Goal: Information Seeking & Learning: Find specific fact

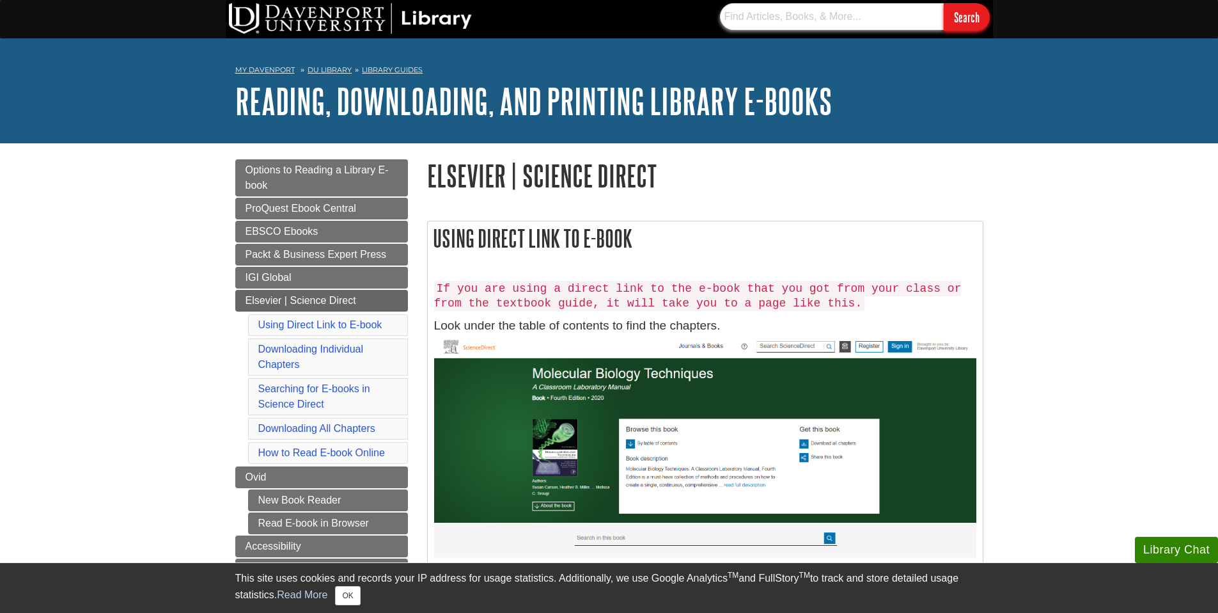
click at [815, 29] on input "text" at bounding box center [832, 16] width 224 height 27
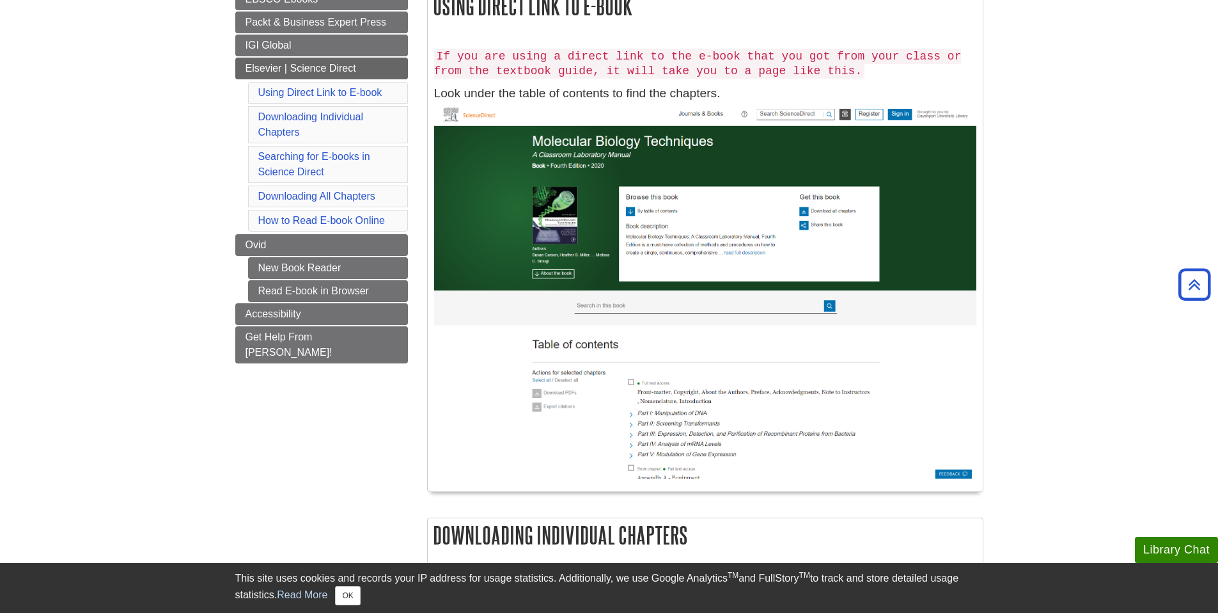
scroll to position [167, 0]
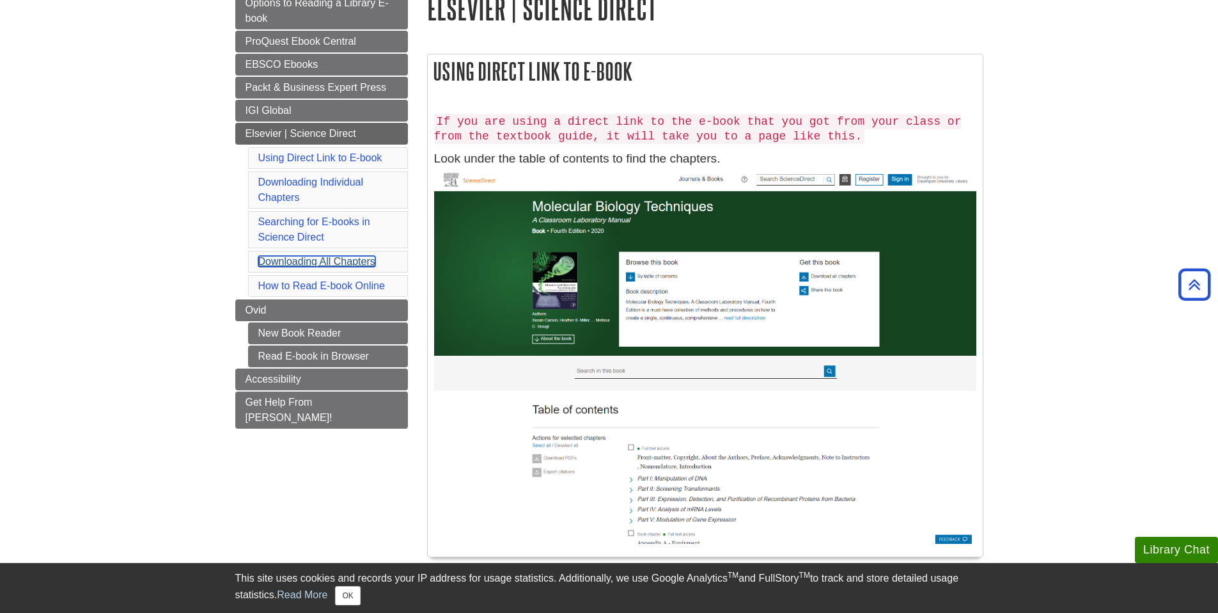
click at [301, 256] on link "Downloading All Chapters" at bounding box center [316, 261] width 117 height 11
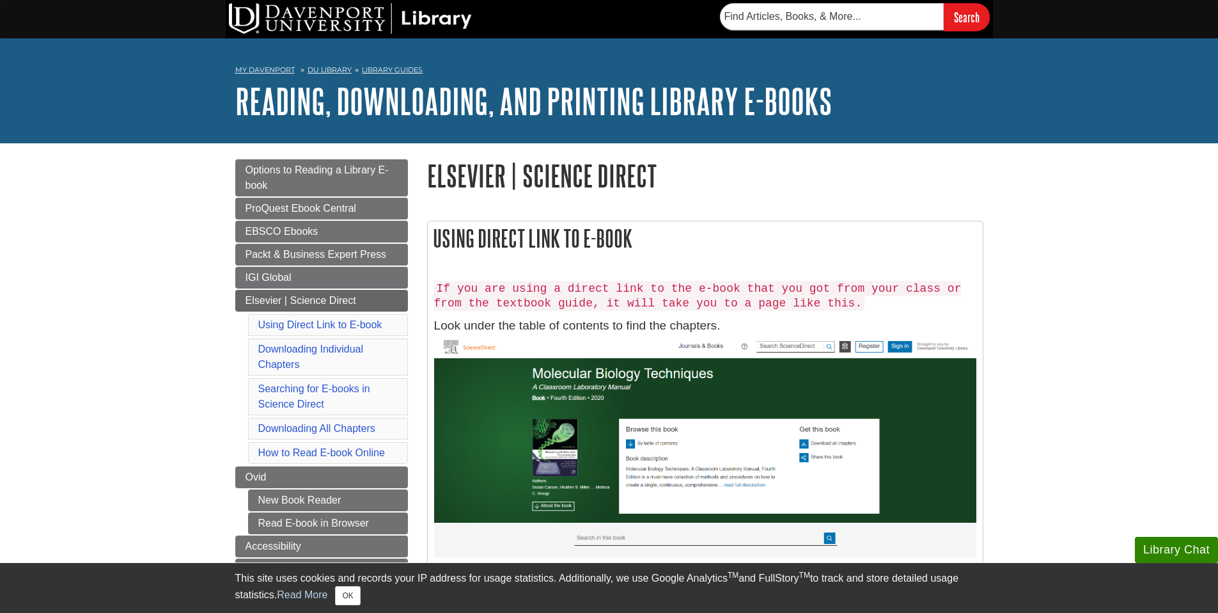
click at [841, 36] on div "Search" at bounding box center [609, 19] width 767 height 38
click at [845, 22] on input "text" at bounding box center [832, 16] width 224 height 27
paste input "[URL][DOMAIN_NAME]"
type input "[URL][DOMAIN_NAME]"
click at [944, 3] on input "Search" at bounding box center [967, 16] width 46 height 27
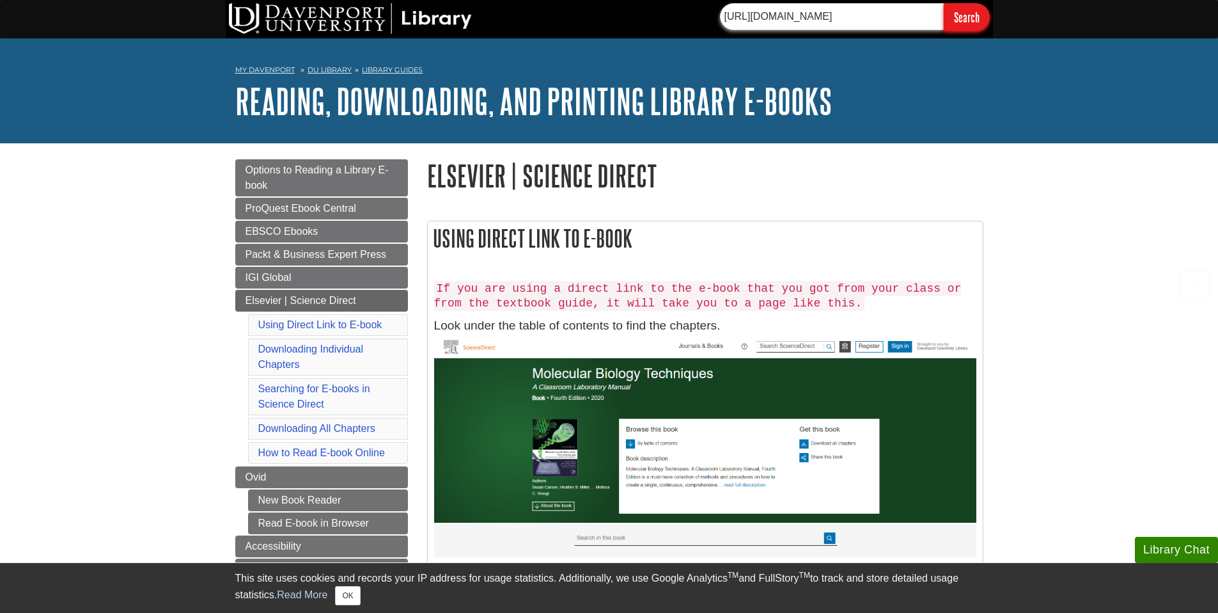
scroll to position [167, 0]
